Goal: Submit feedback/report problem

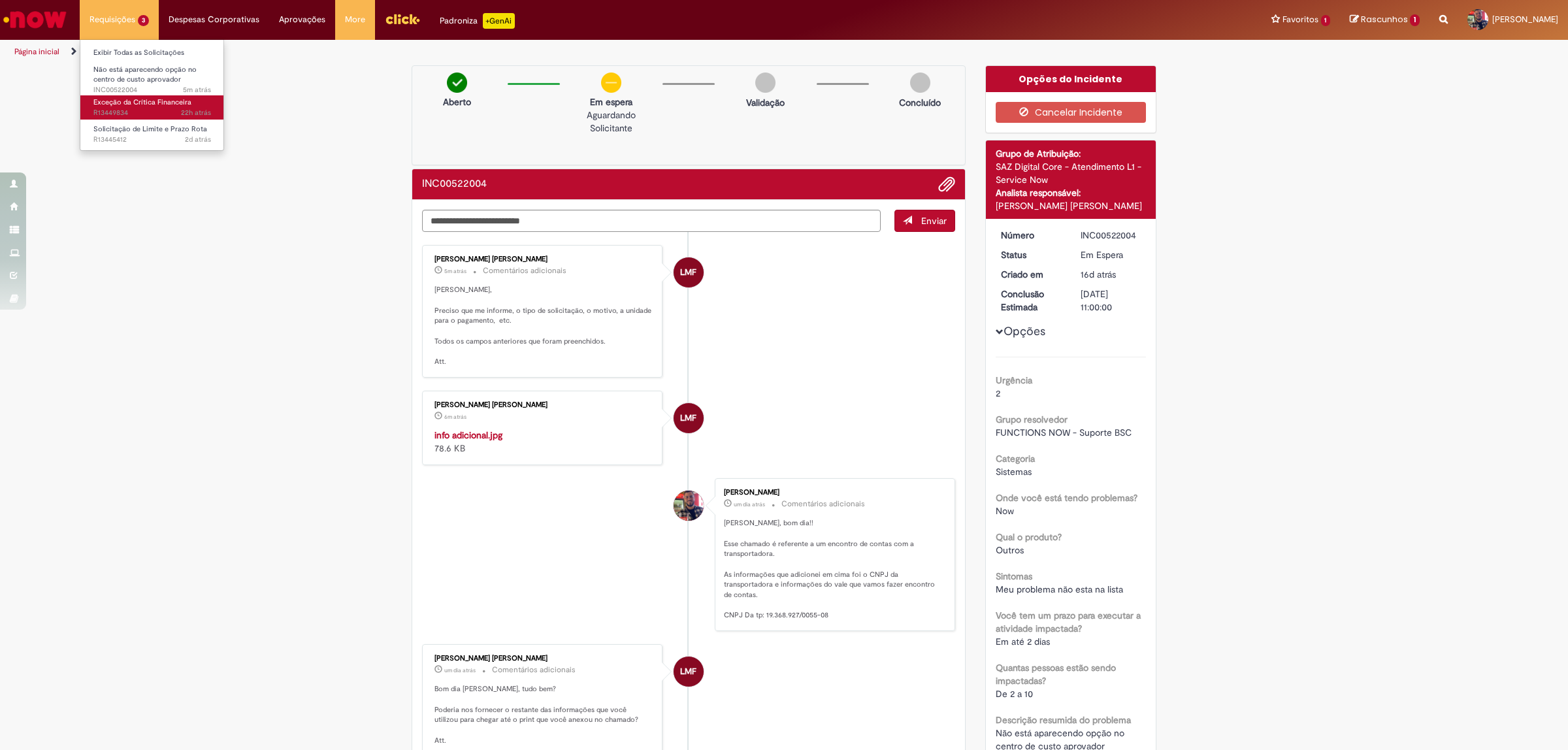
click at [142, 111] on span "22h atrás 22 horas atrás R13449834" at bounding box center [152, 113] width 117 height 10
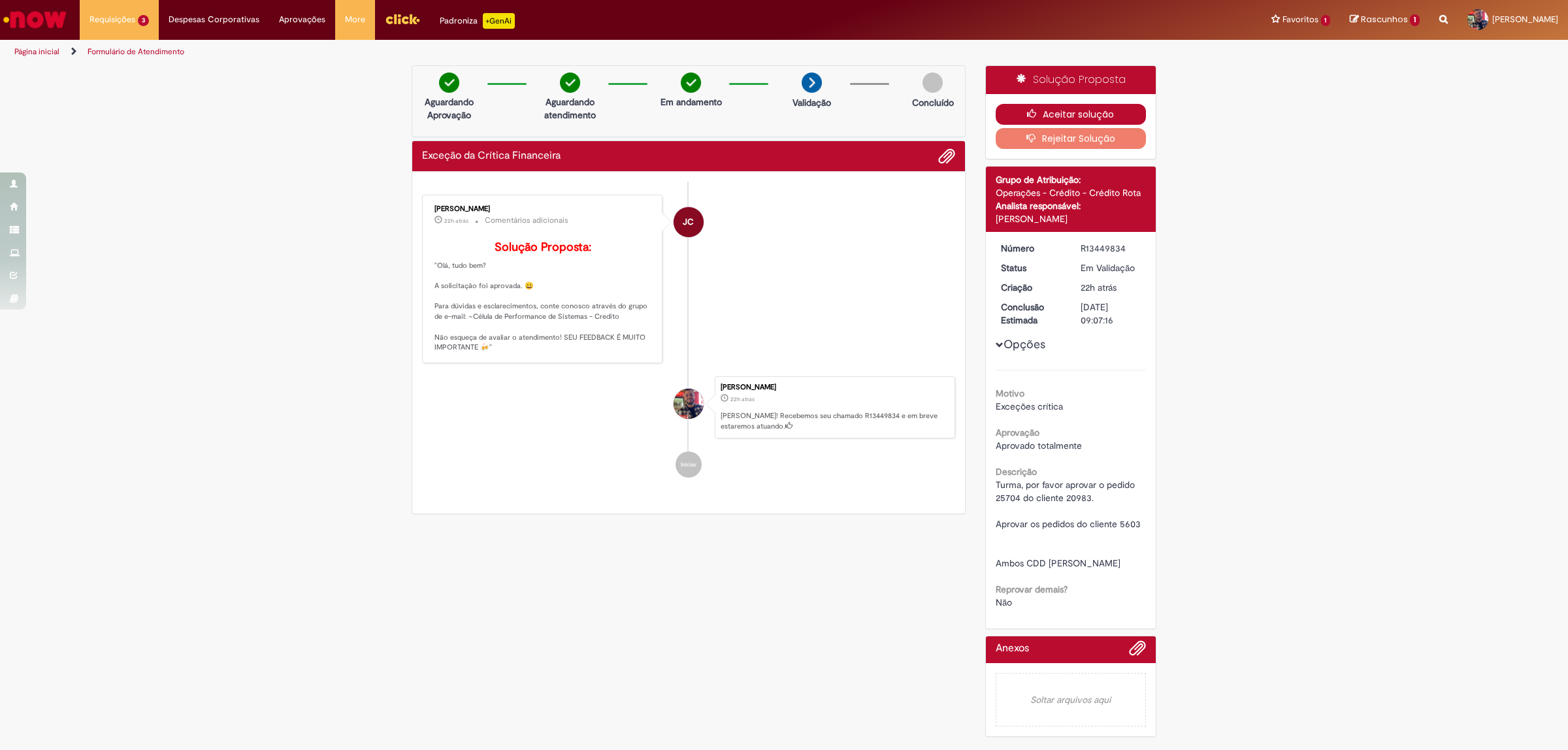
click at [1056, 118] on button "Aceitar solução" at bounding box center [1071, 114] width 151 height 21
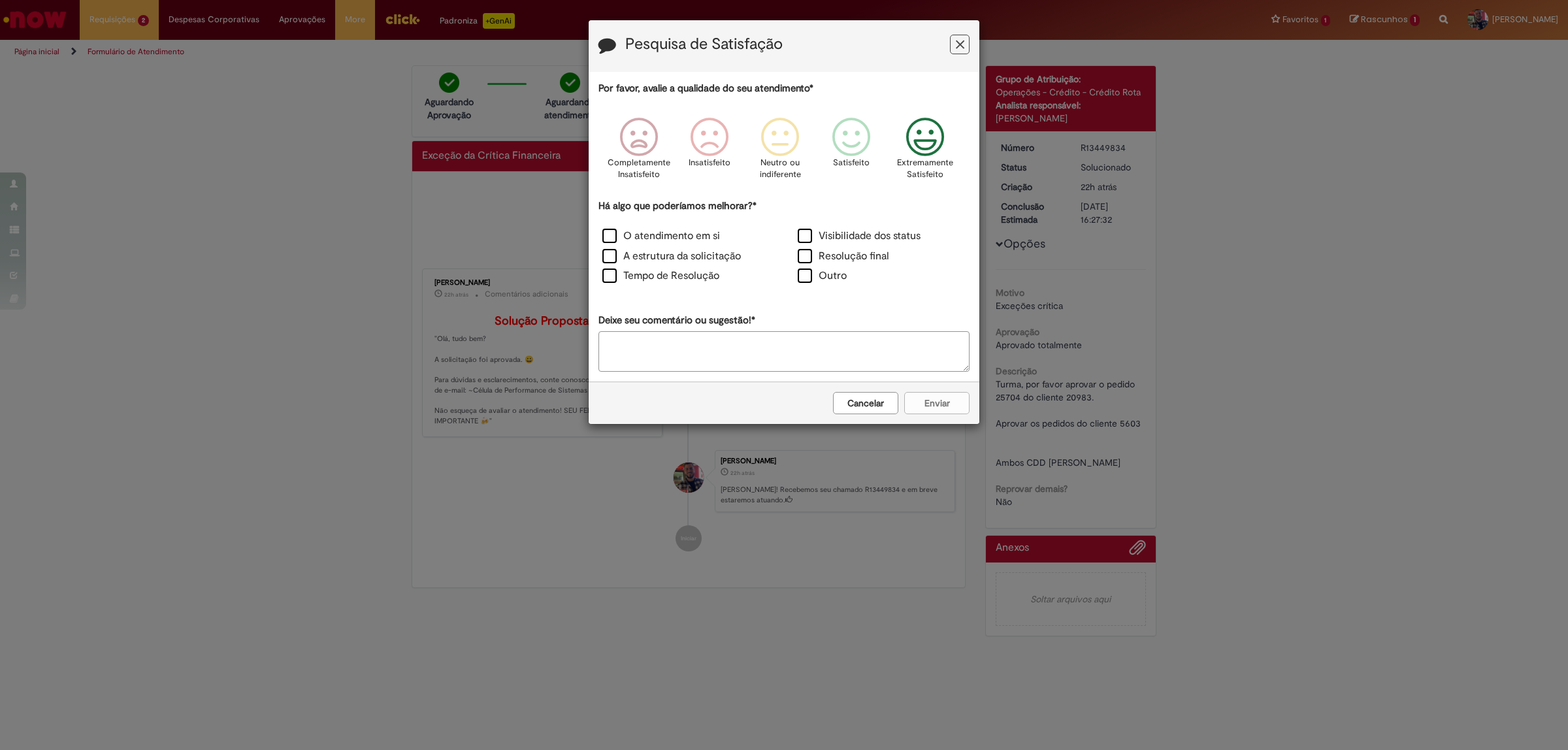
click at [908, 130] on icon "Feedback" at bounding box center [925, 137] width 49 height 39
click at [609, 227] on div "Há algo que poderíamos melhorar?* O atendimento em si Visibilidade dos status A…" at bounding box center [784, 243] width 371 height 88
click at [609, 231] on label "O atendimento em si" at bounding box center [661, 236] width 117 height 15
click at [609, 249] on div "A estrutura da solicitação" at bounding box center [686, 257] width 195 height 20
click at [610, 259] on label "A estrutura da solicitação" at bounding box center [671, 256] width 138 height 15
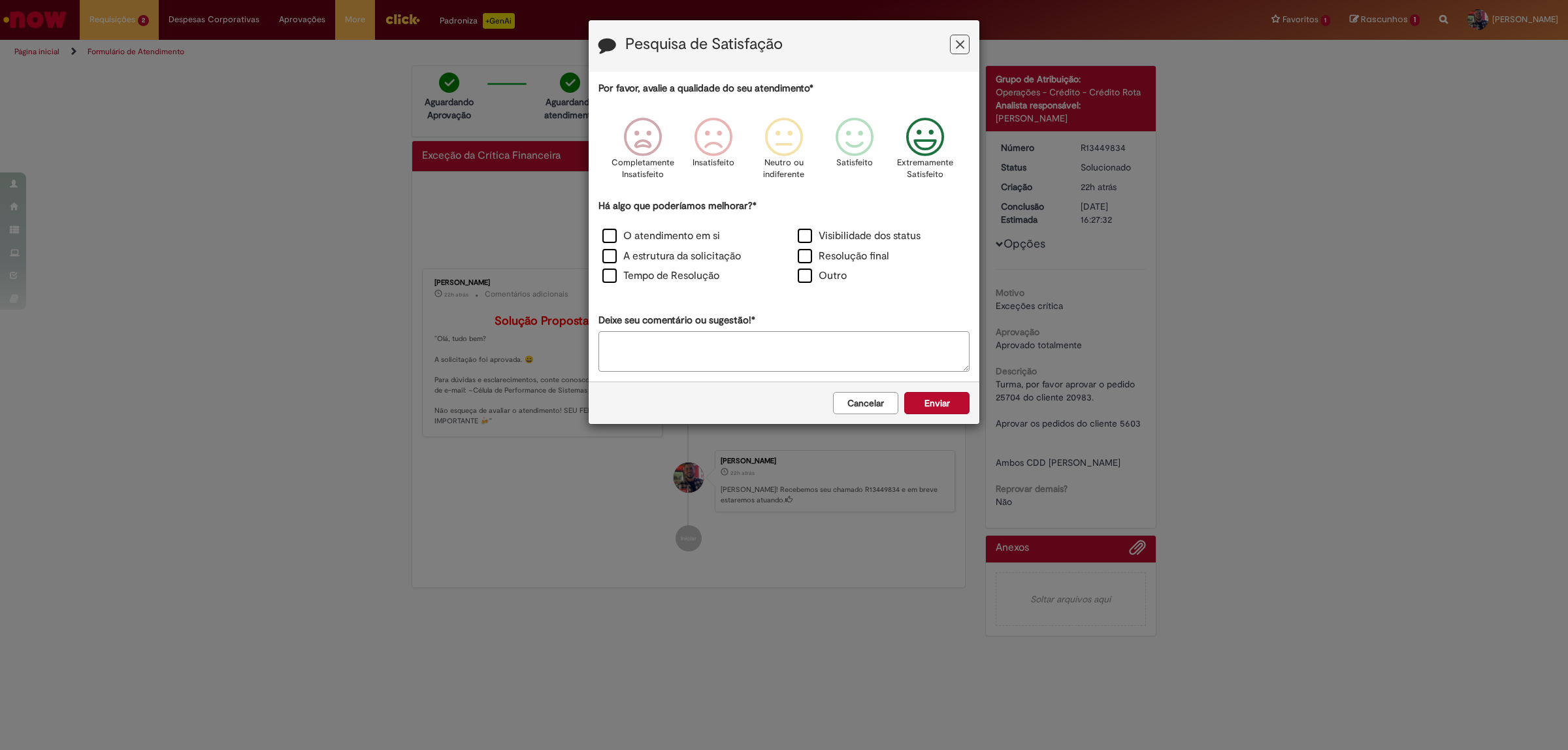
click at [934, 406] on button "Enviar" at bounding box center [937, 403] width 66 height 22
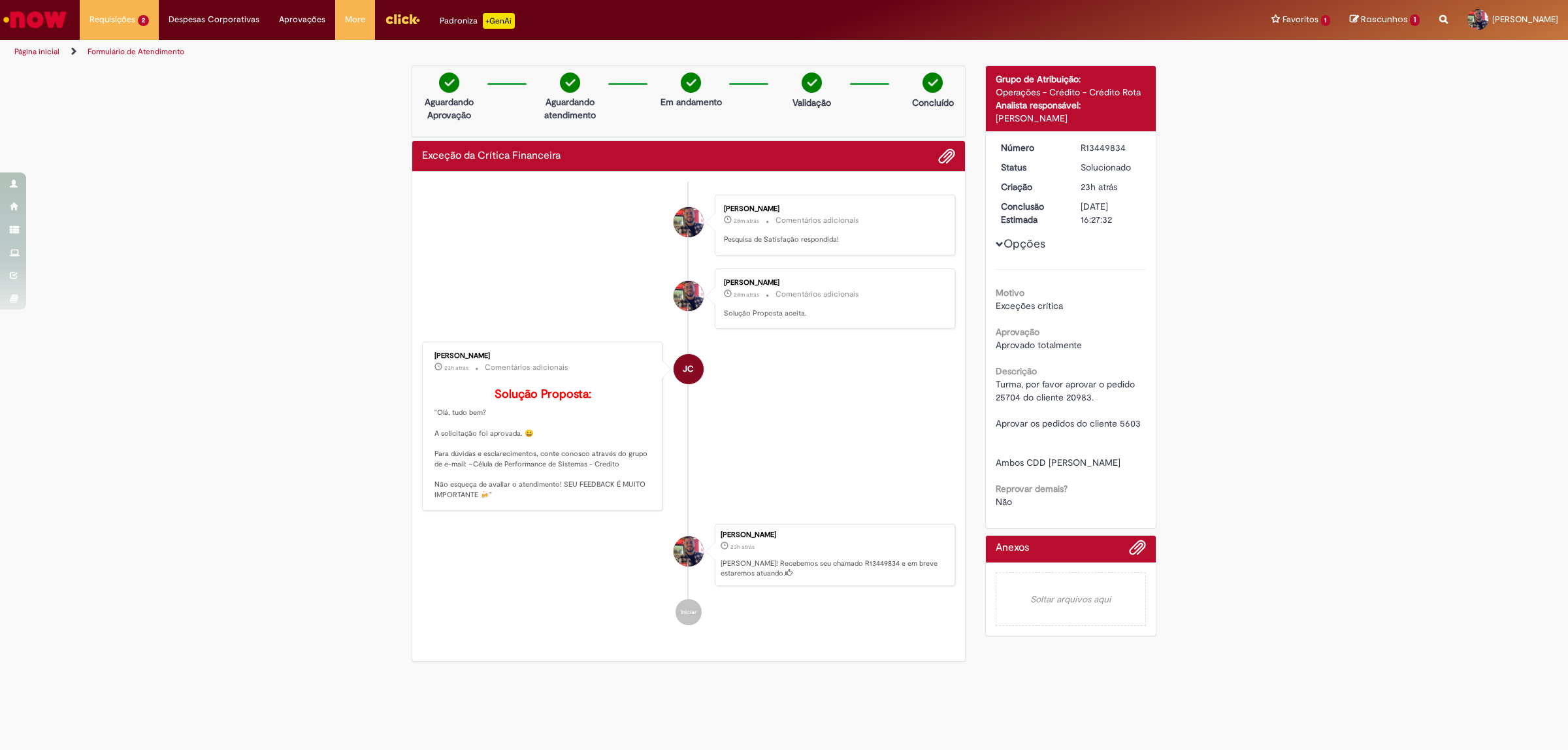
click at [53, 18] on img "Ir para a Homepage" at bounding box center [35, 19] width 67 height 26
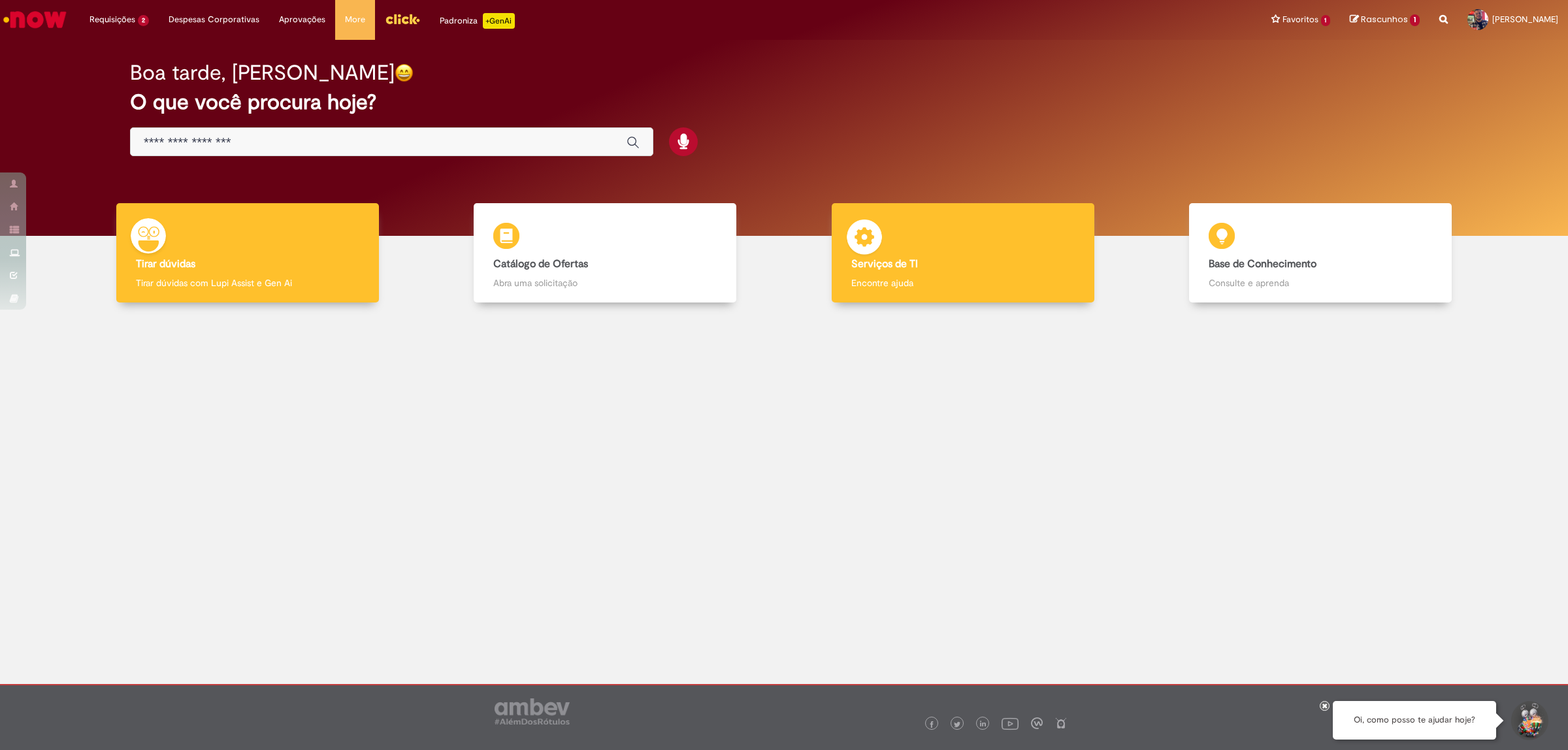
click at [931, 293] on div "Serviços de TI Serviços de TI Encontre ajuda" at bounding box center [962, 253] width 263 height 100
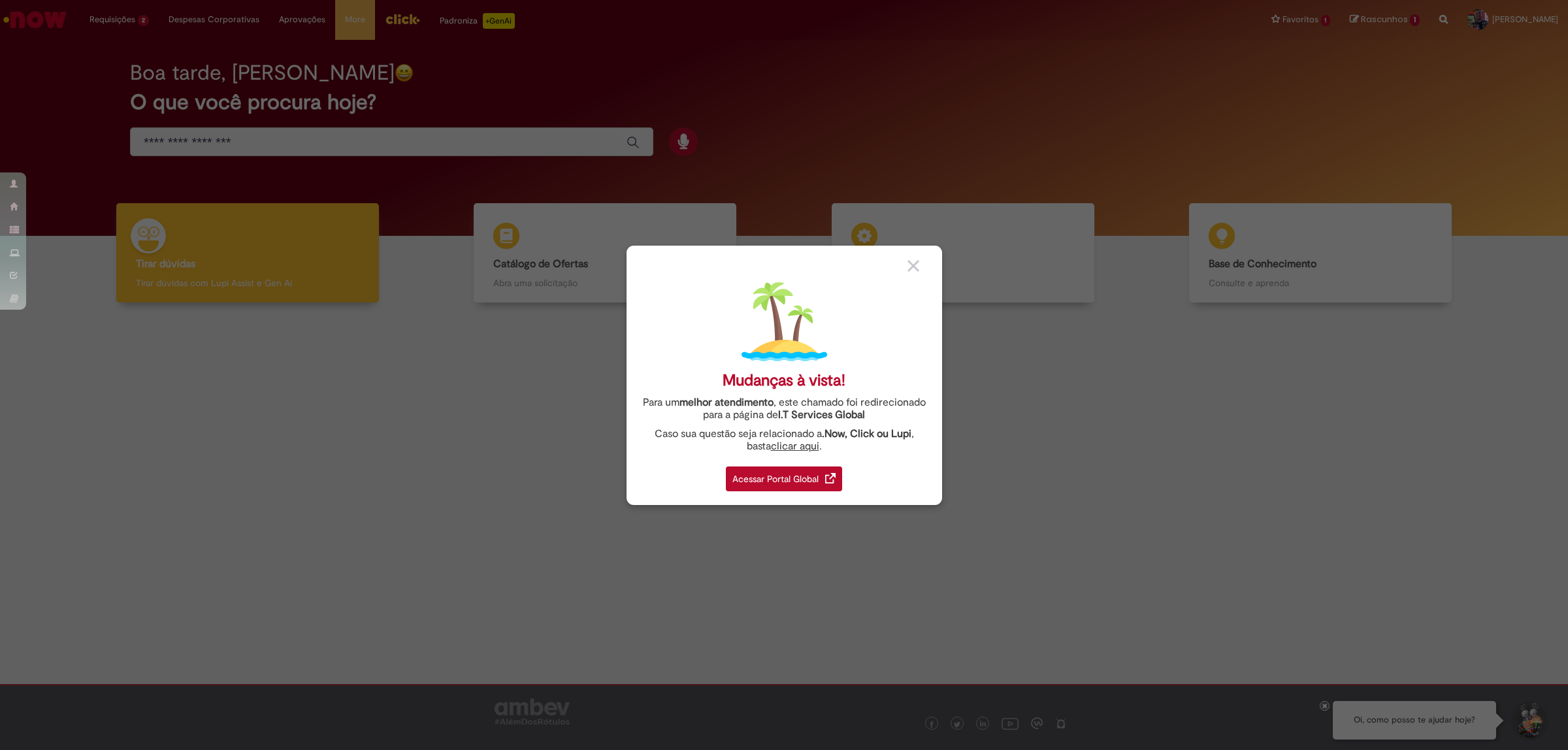
click at [820, 487] on div "Acessar Portal Global" at bounding box center [783, 479] width 116 height 25
